Goal: Task Accomplishment & Management: Use online tool/utility

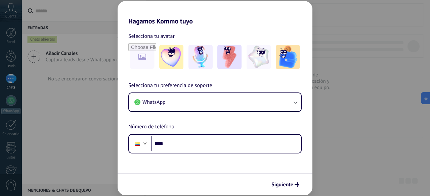
click at [219, 9] on h2 "Hagamos Kommo tuyo" at bounding box center [215, 13] width 195 height 24
click at [287, 56] on img at bounding box center [288, 57] width 24 height 24
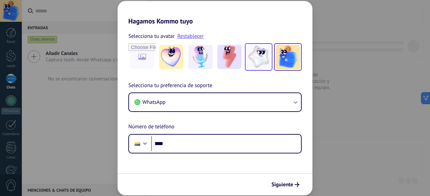
click at [266, 56] on img at bounding box center [259, 57] width 24 height 24
click at [121, 59] on div "Selecciona tu avatar Restablecer" at bounding box center [215, 51] width 195 height 39
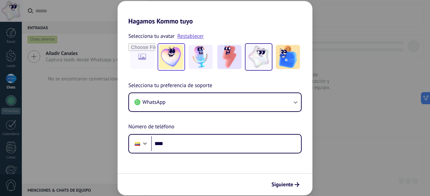
click at [175, 52] on img at bounding box center [171, 57] width 24 height 24
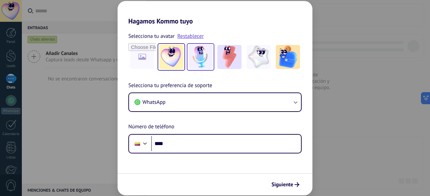
click at [206, 56] on img at bounding box center [200, 57] width 24 height 24
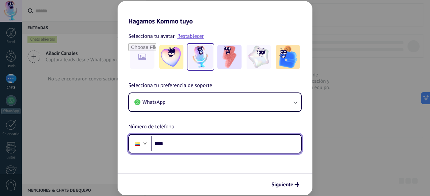
drag, startPoint x: 197, startPoint y: 149, endPoint x: 141, endPoint y: 150, distance: 56.4
click at [141, 150] on div "Phone ****" at bounding box center [214, 143] width 173 height 19
click at [189, 147] on input "****" at bounding box center [226, 143] width 150 height 15
paste input "**********"
type input "**********"
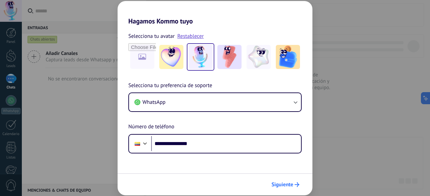
click at [280, 180] on button "Siguiente" at bounding box center [285, 184] width 34 height 11
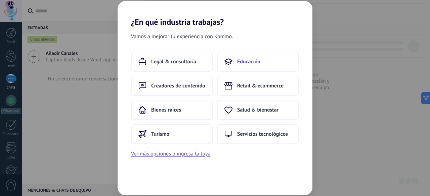
click at [249, 64] on span "Educación" at bounding box center [248, 61] width 23 height 7
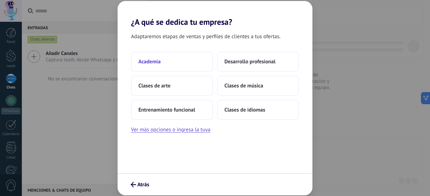
click at [185, 66] on button "Academia" at bounding box center [172, 62] width 82 height 20
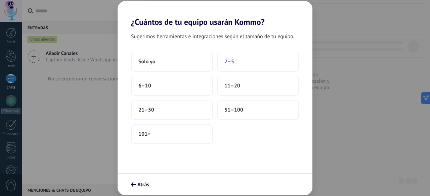
click at [246, 56] on button "2–5" at bounding box center [258, 62] width 82 height 20
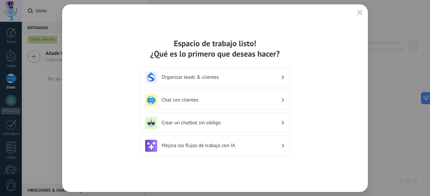
drag, startPoint x: 294, startPoint y: 10, endPoint x: 300, endPoint y: 5, distance: 7.8
click at [300, 5] on div "Espacio de trabajo listo! ¿Qué es lo primero que deseas hacer? Organizar leads …" at bounding box center [215, 98] width 306 height 188
click at [301, 12] on div "Espacio de trabajo listo! ¿Qué es lo primero que deseas hacer? Organizar leads …" at bounding box center [215, 98] width 306 height 188
click at [308, 48] on div "Espacio de trabajo listo! ¿Qué es lo primero que deseas hacer? Organizar leads …" at bounding box center [215, 98] width 306 height 188
click at [242, 15] on div "Espacio de trabajo listo! ¿Qué es lo primero que deseas hacer? Organizar leads …" at bounding box center [215, 98] width 306 height 188
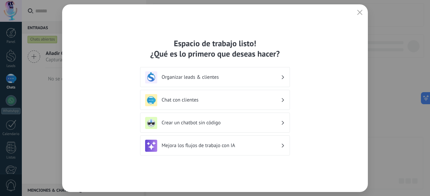
click at [311, 86] on div "Espacio de trabajo listo! ¿Qué es lo primero que deseas hacer? Organizar leads …" at bounding box center [215, 98] width 306 height 188
click at [300, 79] on div "Espacio de trabajo listo! ¿Qué es lo primero que deseas hacer? Organizar leads …" at bounding box center [215, 98] width 306 height 188
click at [312, 87] on div "Espacio de trabajo listo! ¿Qué es lo primero que deseas hacer? Organizar leads …" at bounding box center [215, 98] width 306 height 188
click at [299, 100] on div "Espacio de trabajo listo! ¿Qué es lo primero que deseas hacer? Organizar leads …" at bounding box center [215, 98] width 306 height 188
click at [309, 112] on div "Espacio de trabajo listo! ¿Qué es lo primero que deseas hacer? Organizar leads …" at bounding box center [215, 98] width 306 height 188
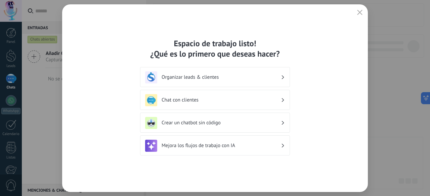
click at [296, 123] on div "Espacio de trabajo listo! ¿Qué es lo primero que deseas hacer? Organizar leads …" at bounding box center [215, 98] width 306 height 188
click at [313, 132] on div "Espacio de trabajo listo! ¿Qué es lo primero que deseas hacer? Organizar leads …" at bounding box center [215, 98] width 306 height 188
click at [295, 145] on div "Espacio de trabajo listo! ¿Qué es lo primero que deseas hacer? Organizar leads …" at bounding box center [215, 98] width 306 height 188
click at [241, 13] on div "Espacio de trabajo listo! ¿Qué es lo primero que deseas hacer? Organizar leads …" at bounding box center [215, 98] width 306 height 188
click at [280, 77] on h3 "Organizar leads & clientes" at bounding box center [221, 77] width 119 height 6
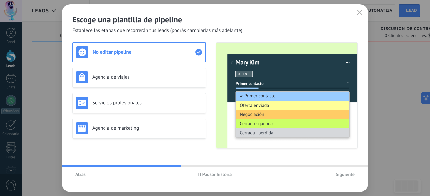
drag, startPoint x: 234, startPoint y: 10, endPoint x: 222, endPoint y: 11, distance: 12.1
click at [222, 11] on div "Escoge una plantilla de pipeline Establece las etapas que recorrerán tus leads …" at bounding box center [215, 19] width 306 height 30
drag, startPoint x: 222, startPoint y: 11, endPoint x: 233, endPoint y: 21, distance: 15.0
click at [222, 12] on div "Escoge una plantilla de pipeline Establece las etapas que recorrerán tus leads …" at bounding box center [215, 19] width 306 height 30
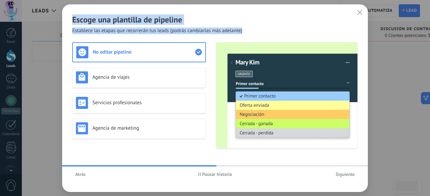
drag, startPoint x: 245, startPoint y: 31, endPoint x: 69, endPoint y: 23, distance: 175.5
click at [69, 23] on div "Escoge una plantilla de pipeline Establece las etapas que recorrerán tus leads …" at bounding box center [215, 19] width 306 height 30
drag, startPoint x: 71, startPoint y: 20, endPoint x: 249, endPoint y: 32, distance: 179.1
click at [249, 32] on div "Escoge una plantilla de pipeline Establece las etapas que recorrerán tus leads …" at bounding box center [215, 19] width 306 height 30
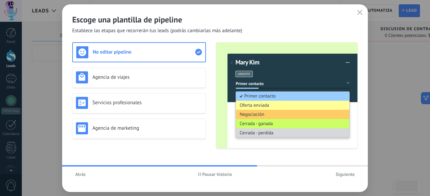
click at [250, 32] on div "Escoge una plantilla de pipeline Establece las etapas que recorrerán tus leads …" at bounding box center [215, 19] width 306 height 30
click at [255, 23] on h2 "Escoge una plantilla de pipeline" at bounding box center [214, 19] width 285 height 10
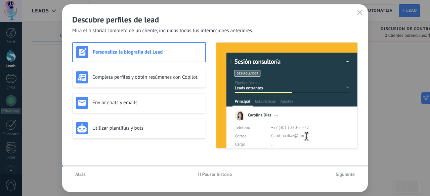
click at [211, 51] on div "Personaliza la biografía del Lead Completa perfiles y obtén resúmenes con Copil…" at bounding box center [214, 95] width 285 height 106
click at [208, 71] on div "Personaliza la biografía del Lead Completa perfiles y obtén resúmenes con Copil…" at bounding box center [214, 95] width 285 height 106
click at [209, 74] on div "Personaliza la biografía del Lead Completa perfiles y obtén resúmenes con Copil…" at bounding box center [214, 95] width 285 height 106
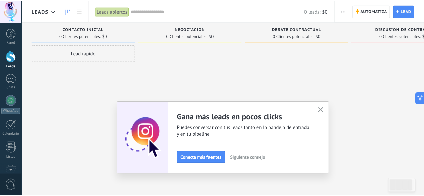
scroll to position [83, 0]
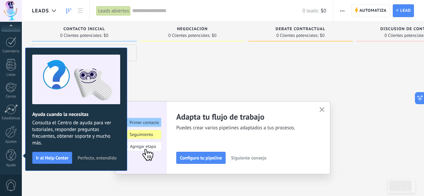
click at [266, 112] on h2 "Adapta tu flujo de trabajo" at bounding box center [243, 117] width 135 height 10
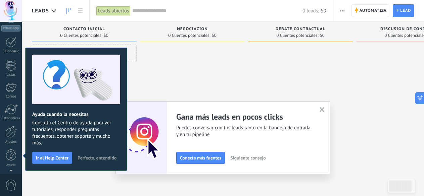
scroll to position [0, 0]
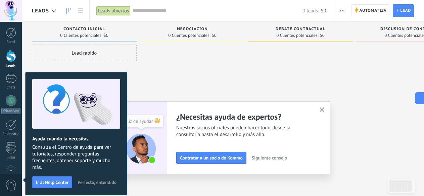
click at [103, 184] on span "Perfecto, entendido" at bounding box center [97, 182] width 39 height 5
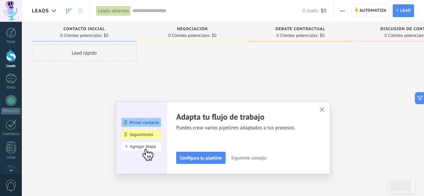
scroll to position [11, 0]
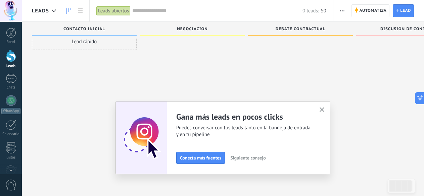
click at [262, 159] on span "Siguiente consejo" at bounding box center [247, 158] width 35 height 5
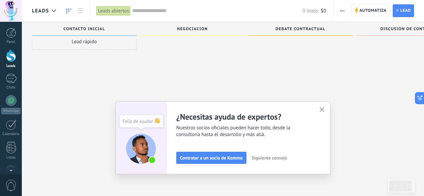
click at [283, 159] on span "Siguiente consejo" at bounding box center [269, 158] width 35 height 5
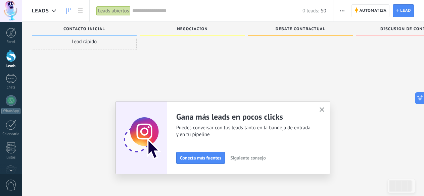
click at [251, 158] on span "Siguiente consejo" at bounding box center [247, 158] width 35 height 5
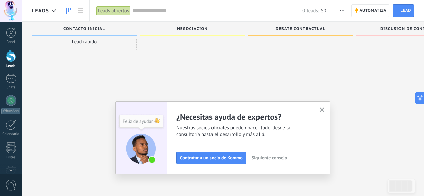
click at [260, 158] on span "Siguiente consejo" at bounding box center [269, 158] width 35 height 5
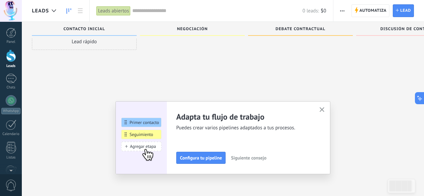
click at [260, 158] on span "Siguiente consejo" at bounding box center [248, 158] width 35 height 5
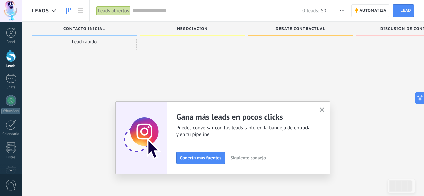
click at [260, 158] on span "Siguiente consejo" at bounding box center [247, 158] width 35 height 5
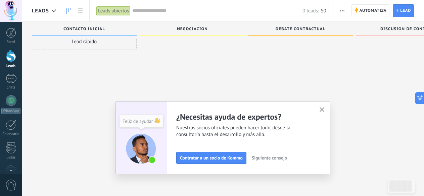
click at [324, 109] on icon "button" at bounding box center [322, 109] width 5 height 5
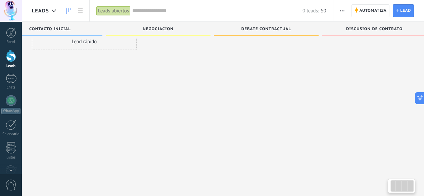
scroll to position [0, 47]
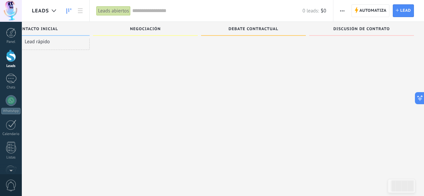
drag, startPoint x: 280, startPoint y: 72, endPoint x: 194, endPoint y: 101, distance: 90.4
click at [194, 101] on div "Leads Entrantes Solicitudes: [PHONE_NUMBER] Contacto inicial 0 Clientes potenci…" at bounding box center [204, 76] width 439 height 132
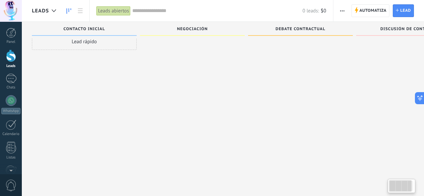
drag, startPoint x: 165, startPoint y: 66, endPoint x: 306, endPoint y: 66, distance: 140.4
click at [306, 65] on div "Leads Entrantes Solicitudes: [PHONE_NUMBER] Contacto inicial 0 Clientes potenci…" at bounding box center [251, 76] width 439 height 132
click at [88, 42] on div "Lead rápido" at bounding box center [84, 41] width 105 height 17
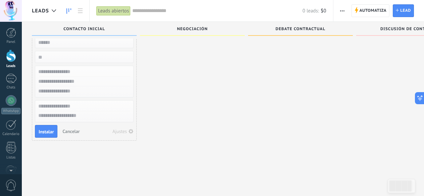
click at [202, 65] on div at bounding box center [192, 87] width 105 height 109
click at [166, 63] on div at bounding box center [192, 87] width 105 height 109
click at [69, 132] on span "Cancelar" at bounding box center [70, 132] width 17 height 6
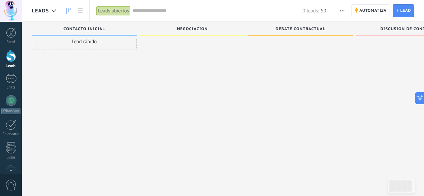
click at [147, 100] on div at bounding box center [192, 87] width 105 height 109
click at [11, 106] on link "WhatsApp" at bounding box center [11, 104] width 22 height 19
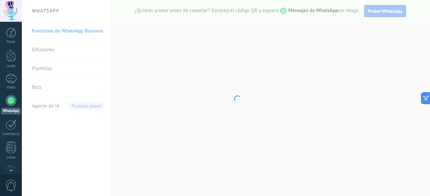
click at [180, 57] on body ".abccls-1,.abccls-2{fill-rule:evenodd}.abccls-2{fill:#fff} .abfcls-1{fill:none}…" at bounding box center [215, 98] width 430 height 196
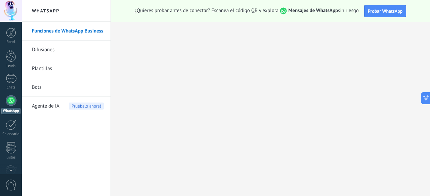
click at [14, 10] on div at bounding box center [11, 11] width 22 height 22
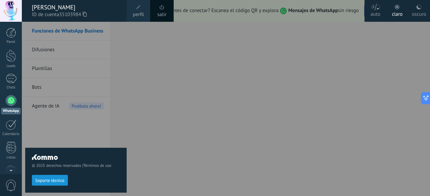
click at [87, 15] on use at bounding box center [85, 14] width 4 height 5
click at [278, 37] on div at bounding box center [237, 98] width 430 height 196
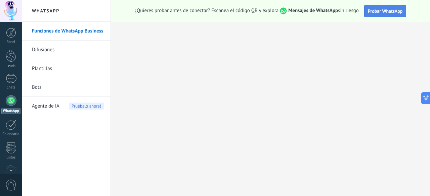
click at [392, 9] on span "Probar WhatsApp" at bounding box center [385, 11] width 35 height 6
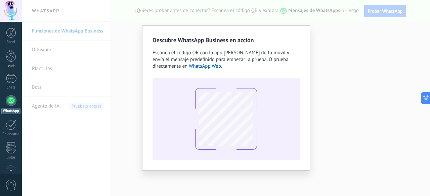
click at [350, 45] on div "Descubre WhatsApp Business en acción Escanea el código QR con la app de cámara …" at bounding box center [226, 98] width 408 height 196
